Goal: Navigation & Orientation: Go to known website

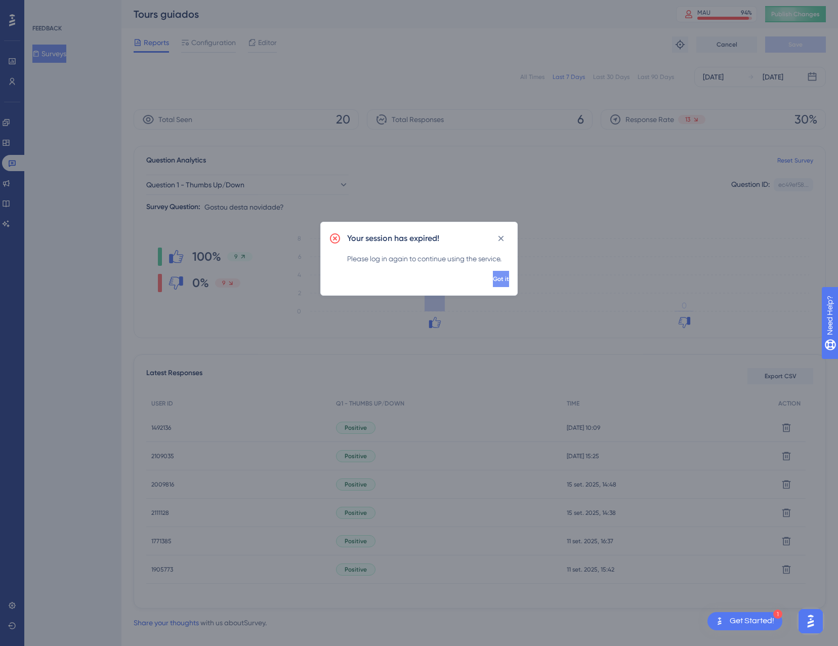
click at [500, 275] on button "Got it" at bounding box center [501, 279] width 16 height 16
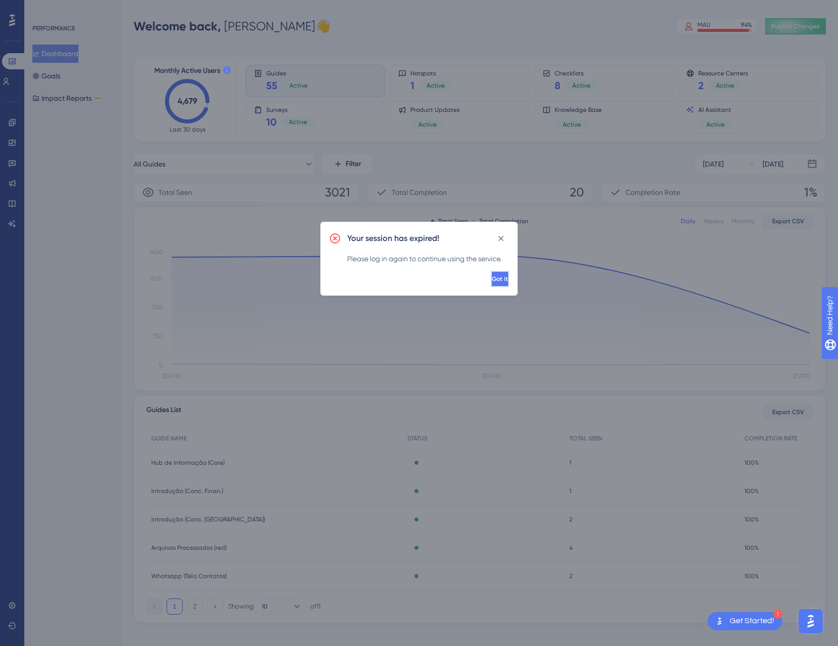
click at [491, 285] on button "Got it" at bounding box center [500, 279] width 18 height 16
